Goal: Information Seeking & Learning: Understand process/instructions

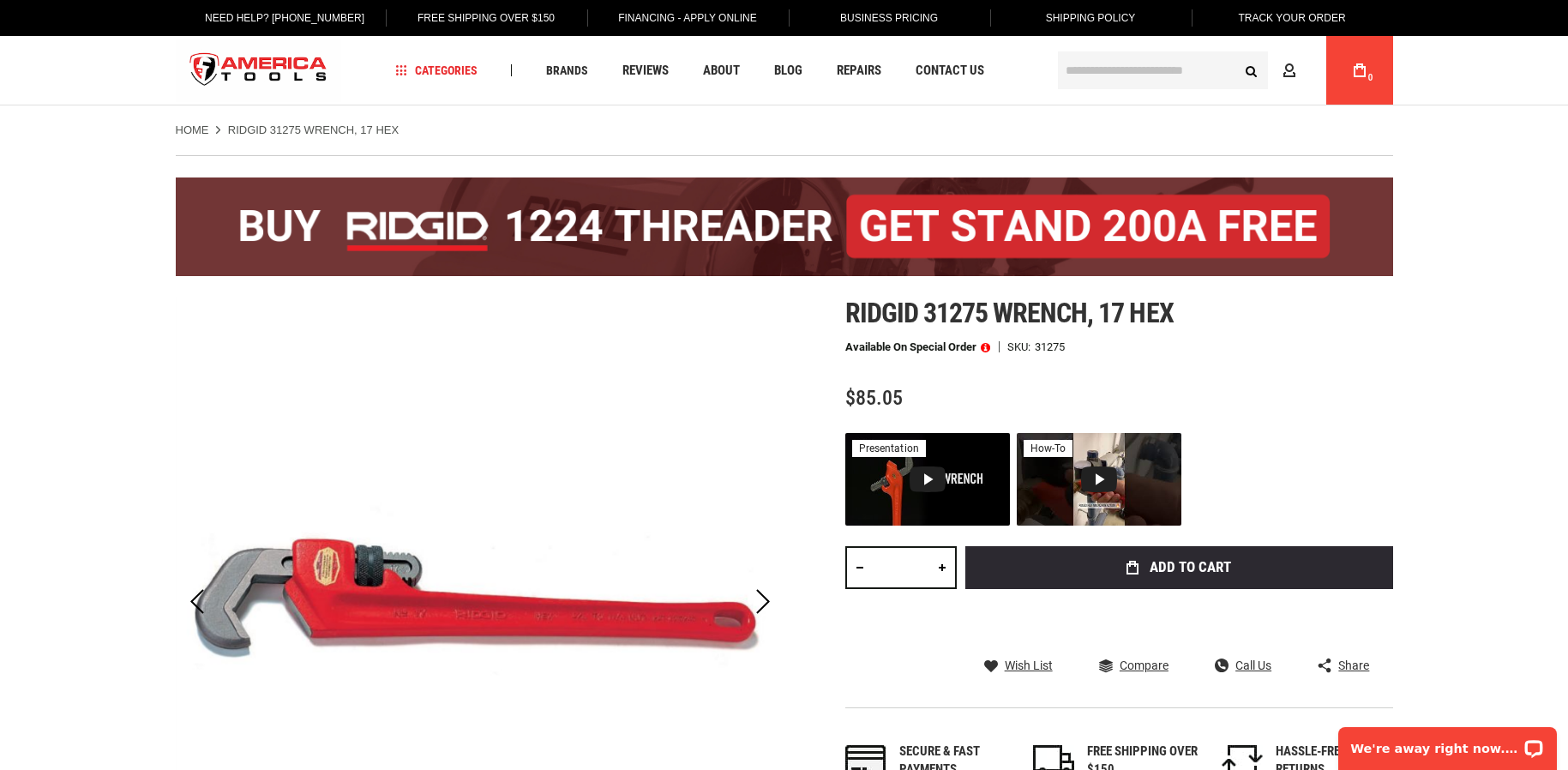
click at [128, 61] on div "Language English Español Need Help? +1 305-513-9914 Free Shipping Over $150 Fin…" at bounding box center [784, 52] width 1568 height 105
click at [940, 77] on span "Contact Us" at bounding box center [950, 70] width 68 height 13
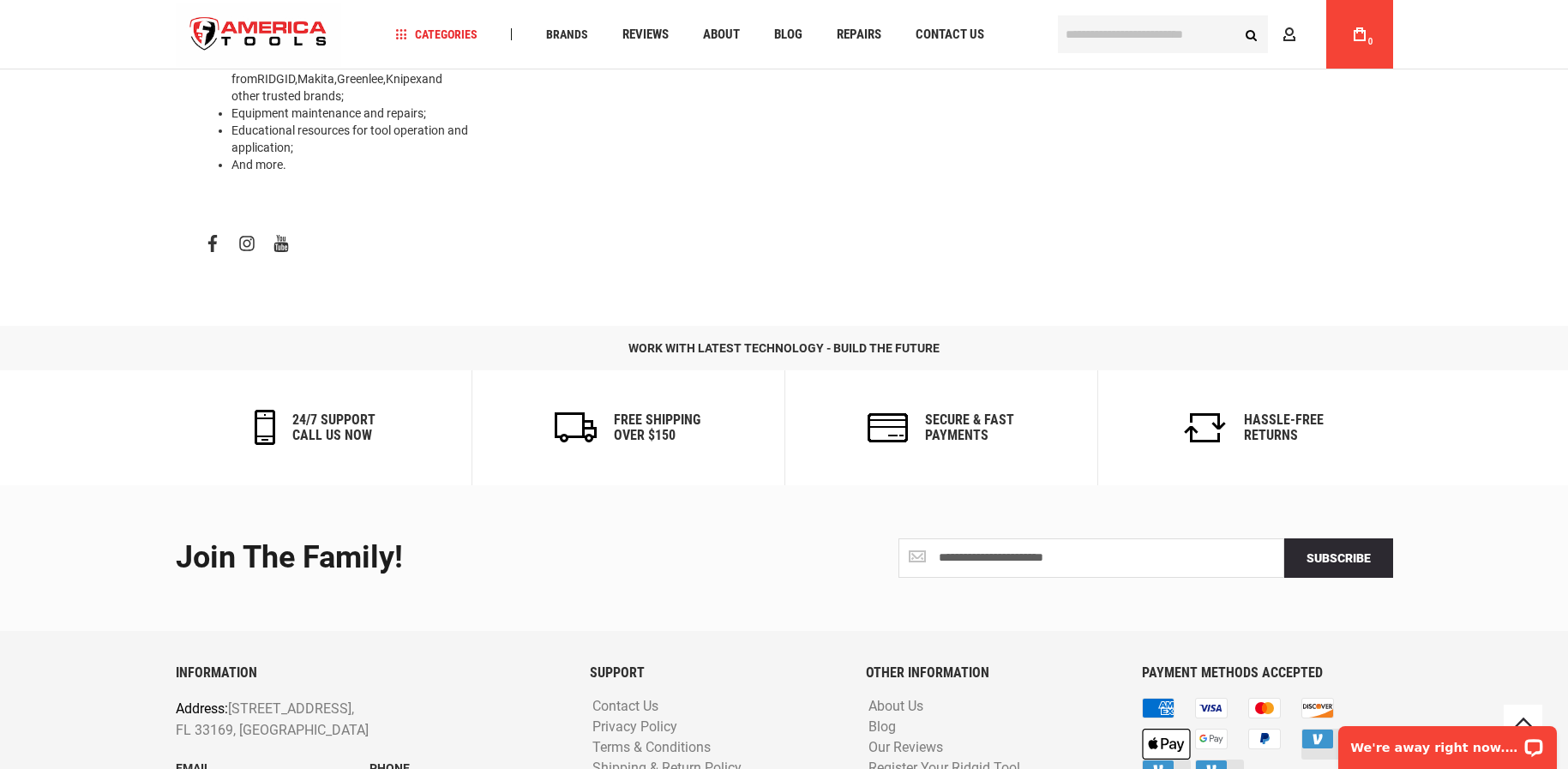
scroll to position [855, 0]
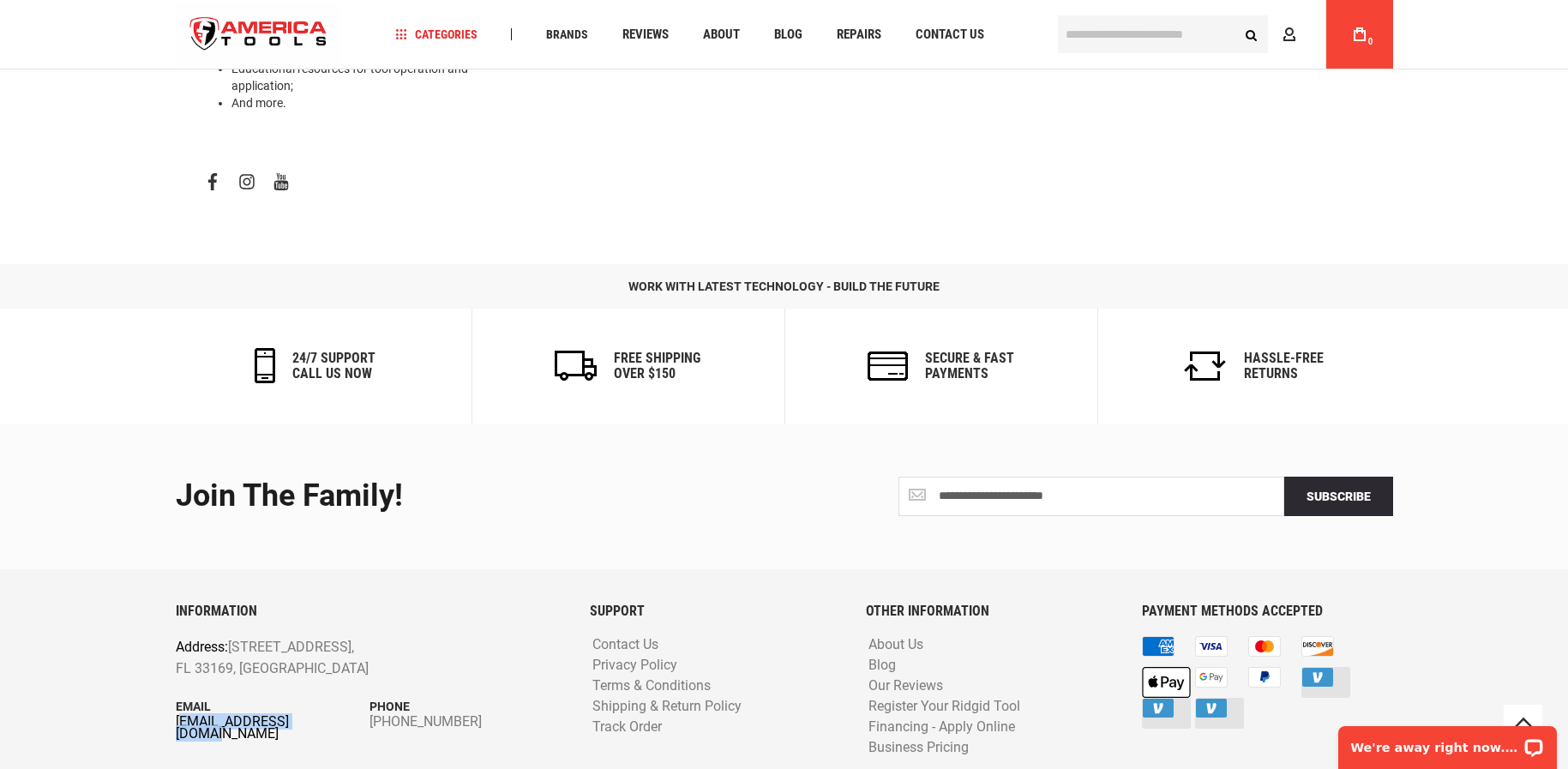
drag, startPoint x: 323, startPoint y: 668, endPoint x: 177, endPoint y: 671, distance: 146.0
click at [654, 699] on link "Shipping & Return Policy" at bounding box center [666, 707] width 158 height 16
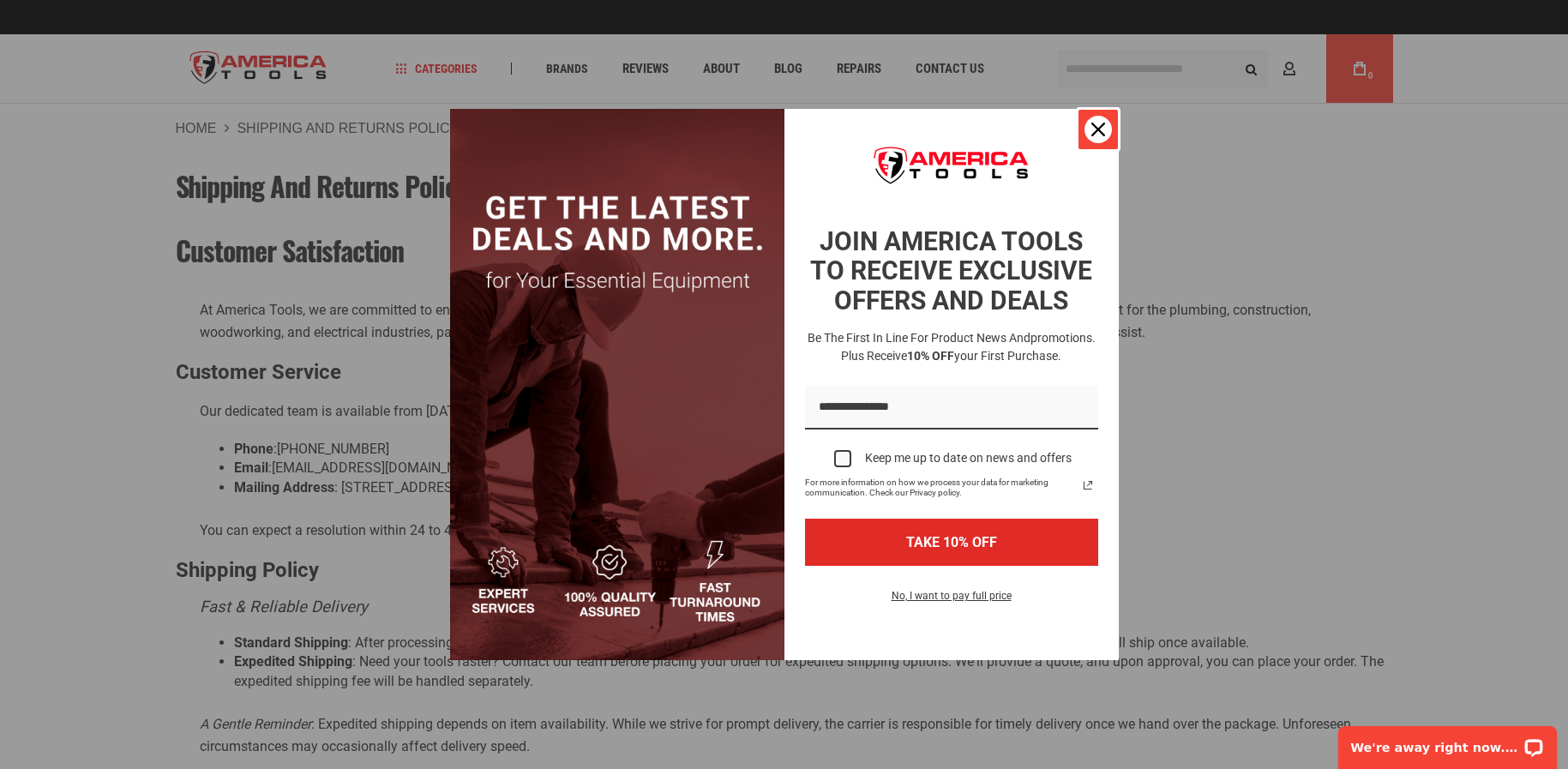
click at [1089, 136] on div "Close" at bounding box center [1098, 130] width 27 height 27
